Goal: Transaction & Acquisition: Obtain resource

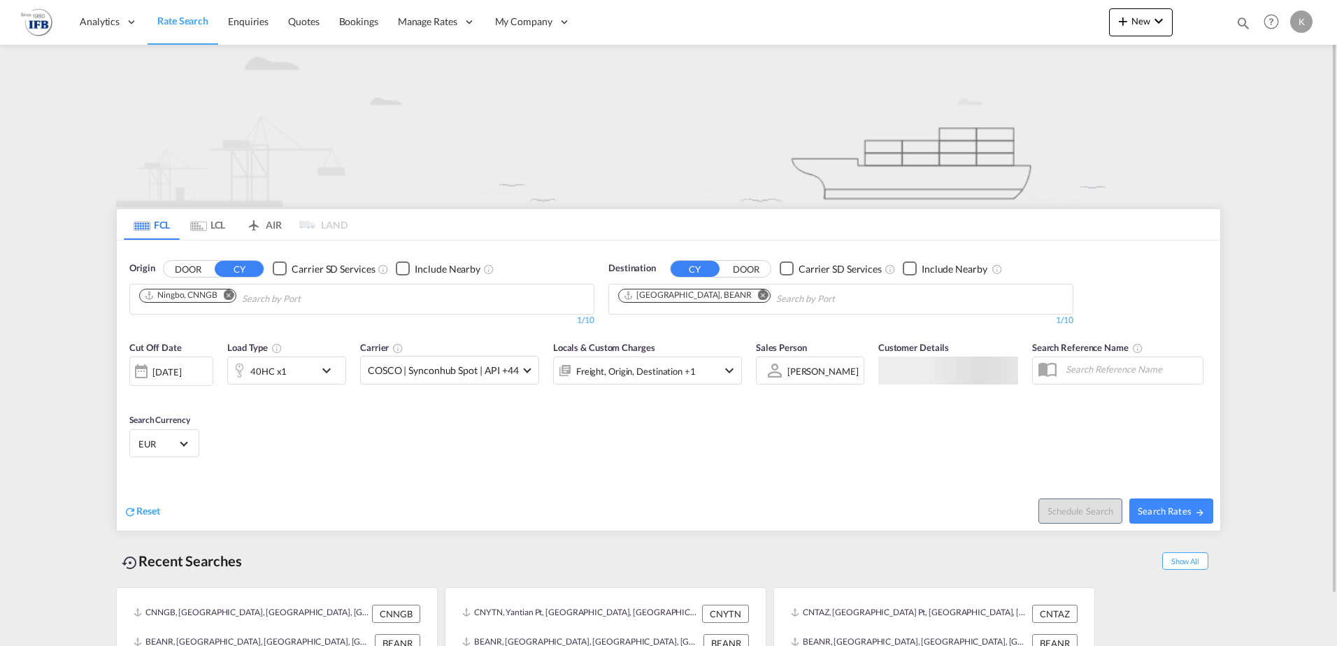
click at [232, 297] on md-icon "Remove" at bounding box center [229, 295] width 10 height 10
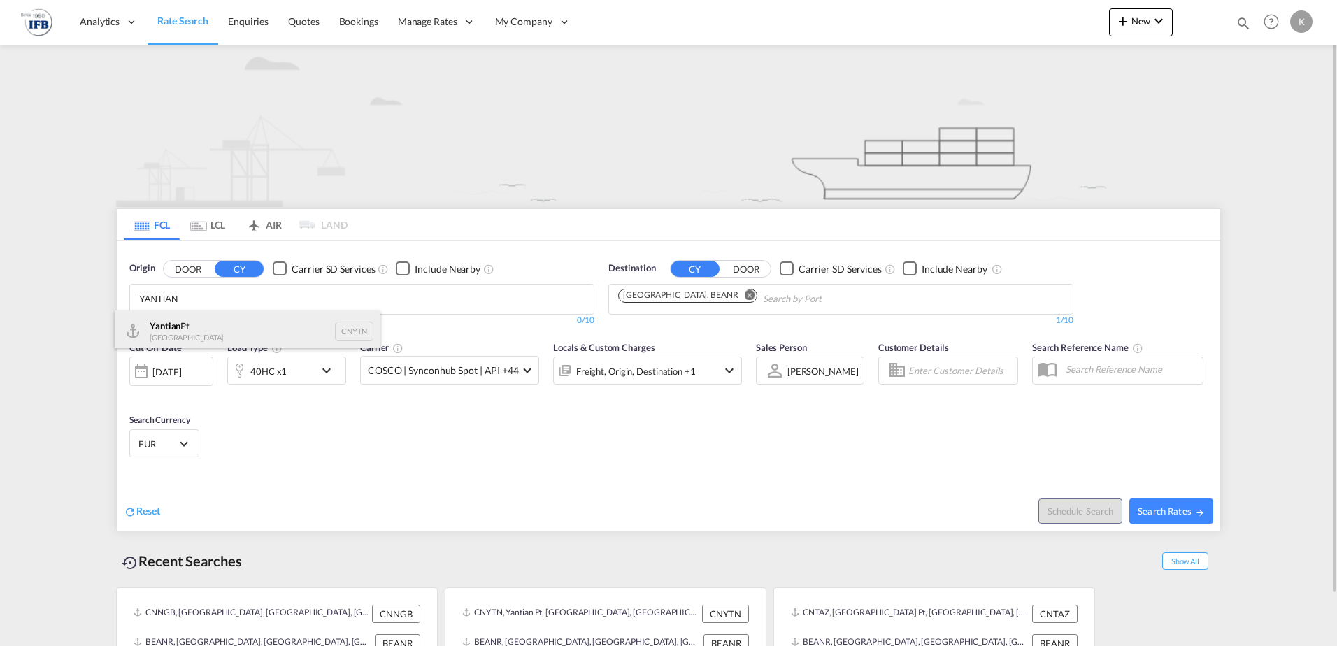
type input "YANTIAN"
click at [197, 325] on div "Yantian Pt China CNYTN" at bounding box center [248, 332] width 266 height 42
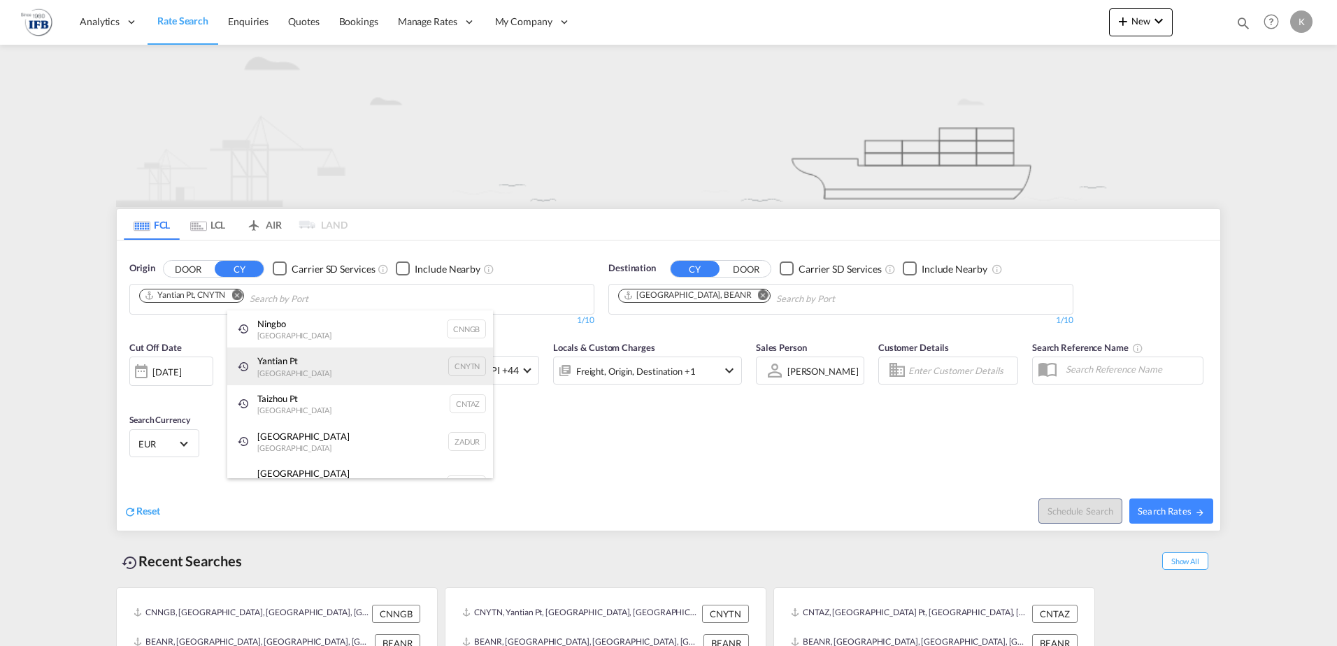
click at [294, 370] on div "Yantian Pt China CNYTN" at bounding box center [360, 367] width 266 height 38
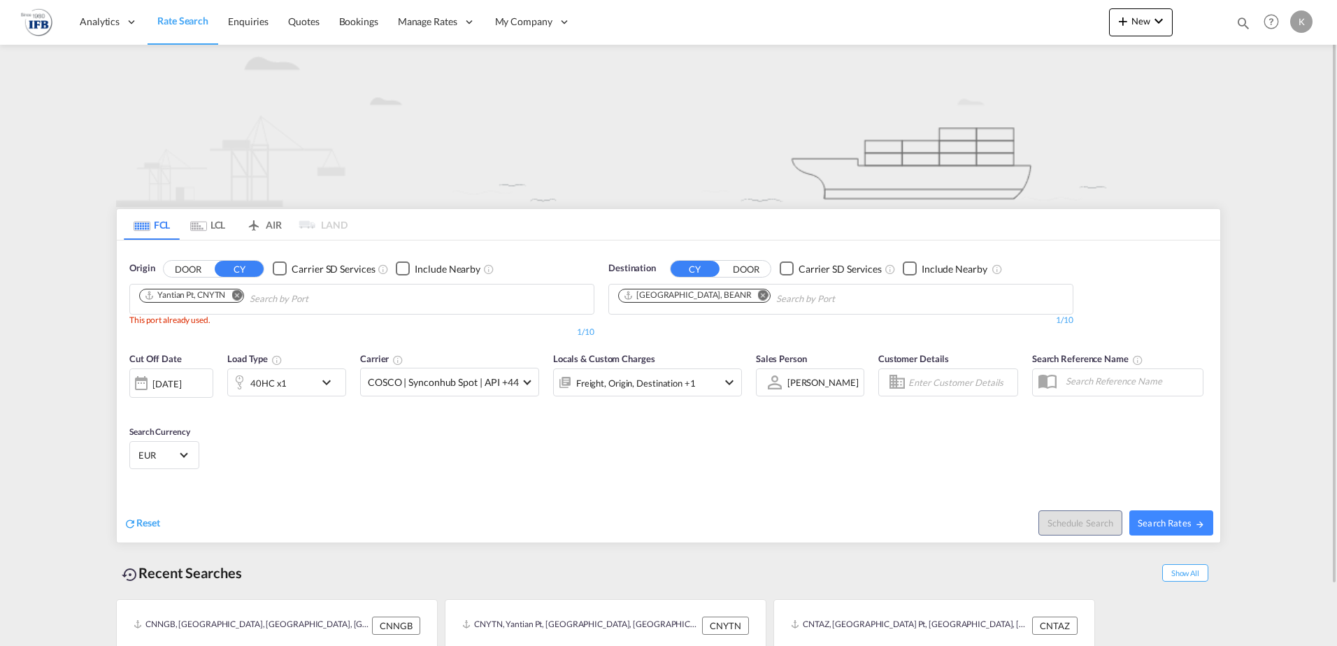
click at [290, 378] on div "40HC x1" at bounding box center [271, 383] width 87 height 28
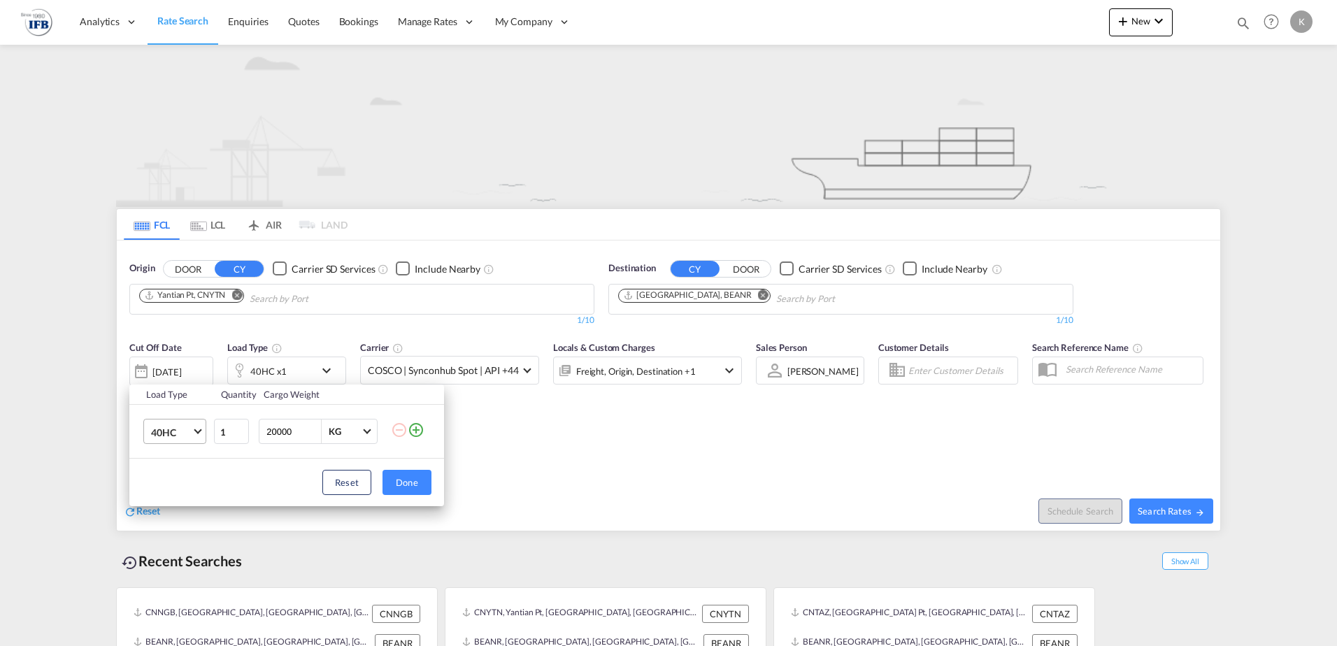
click at [178, 437] on span "40HC" at bounding box center [171, 433] width 41 height 14
click at [159, 364] on div "20GP" at bounding box center [163, 365] width 24 height 14
click at [395, 475] on button "Done" at bounding box center [407, 482] width 49 height 25
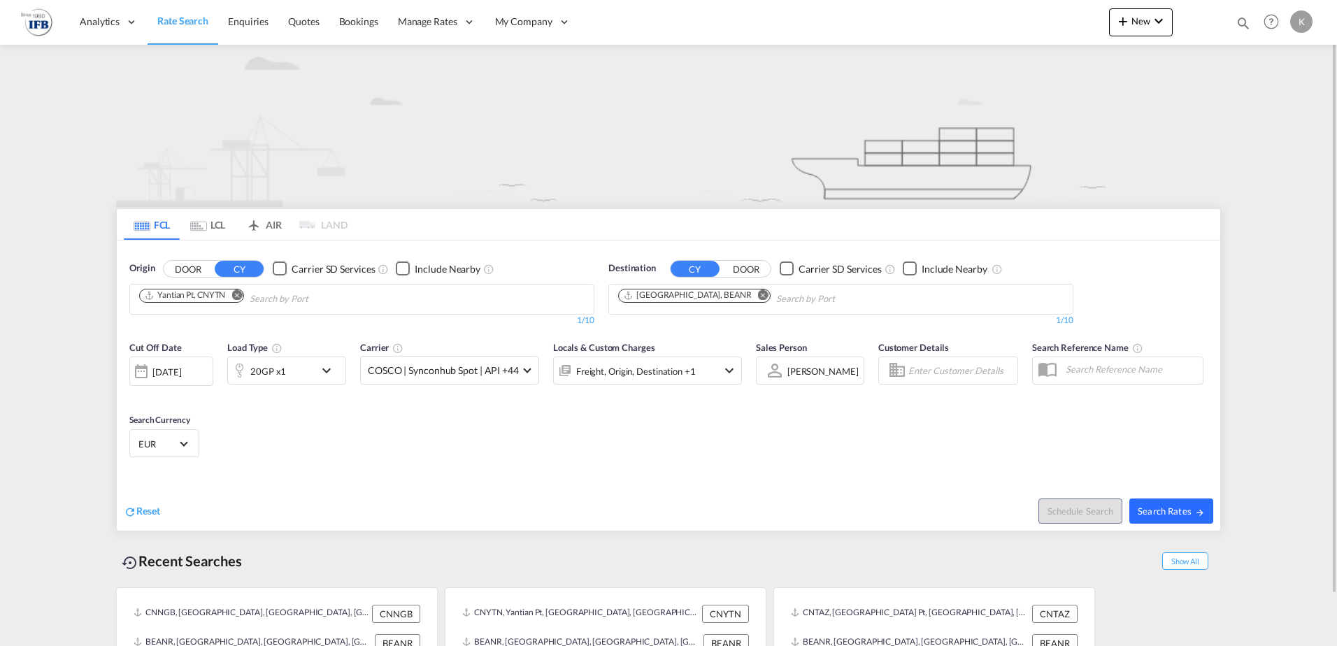
click at [1174, 506] on span "Search Rates" at bounding box center [1171, 511] width 67 height 11
type input "CNYTN to BEANR / [DATE]"
